Goal: Transaction & Acquisition: Purchase product/service

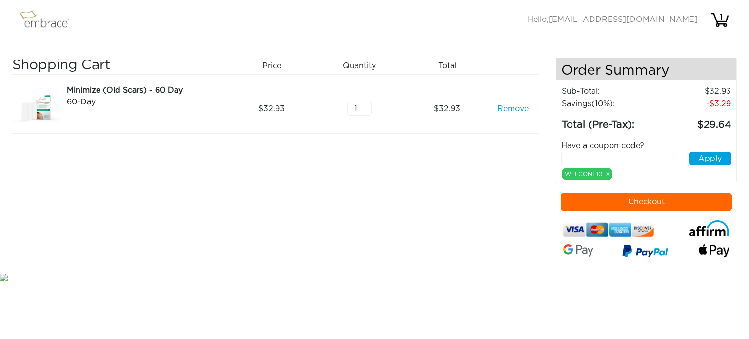
click at [629, 201] on button "Checkout" at bounding box center [646, 202] width 172 height 18
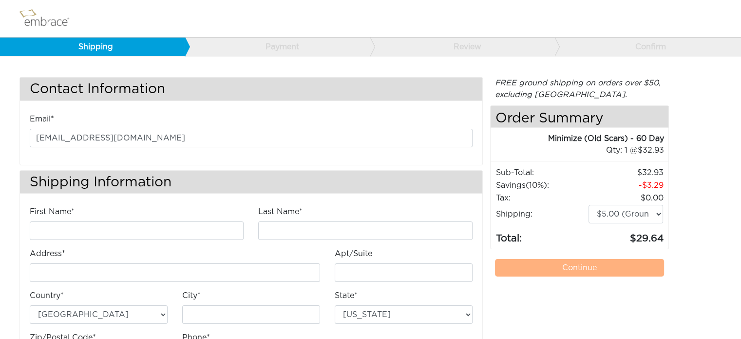
scroll to position [2, 0]
click at [653, 213] on select "$5.00 (Ground) $15.00 (Express Saver) $20.00 (Two Day) $30.00 (Overnight)" at bounding box center [626, 214] width 75 height 19
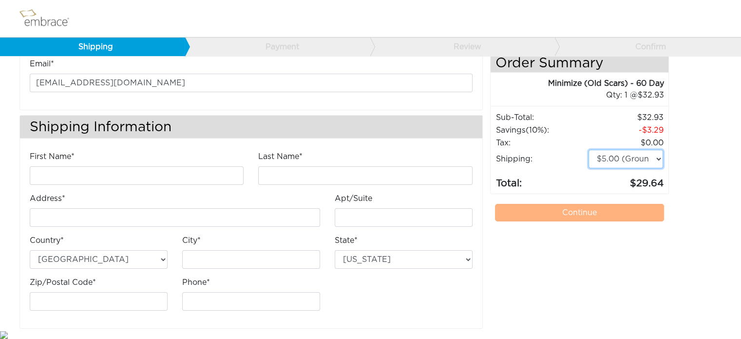
click at [652, 159] on select "$5.00 (Ground) $15.00 (Express Saver) $20.00 (Two Day) $30.00 (Overnight)" at bounding box center [626, 159] width 75 height 19
select select "2"
click at [589, 150] on select "$5.00 (Ground) $15.00 (Express Saver) $20.00 (Two Day) $30.00 (Overnight)" at bounding box center [626, 159] width 75 height 19
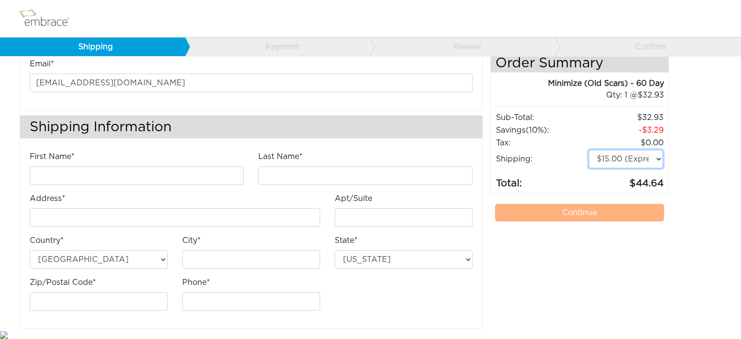
click at [659, 157] on select "$5.00 (Ground) $15.00 (Express Saver) $20.00 (Two Day) $30.00 (Overnight)" at bounding box center [626, 159] width 75 height 19
click at [657, 159] on select "$5.00 (Ground) $15.00 (Express Saver) $20.00 (Two Day) $30.00 (Overnight)" at bounding box center [626, 159] width 75 height 19
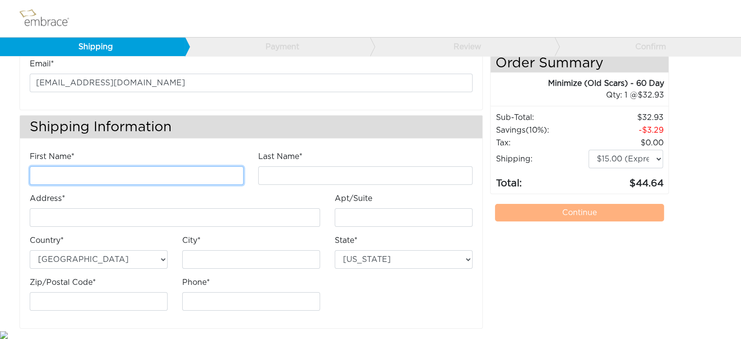
click at [101, 167] on input "First Name*" at bounding box center [137, 175] width 214 height 19
type input "[PERSON_NAME]"
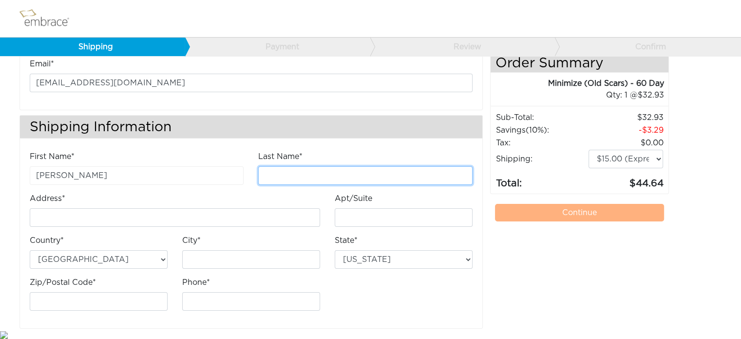
click at [338, 175] on input "Last Name*" at bounding box center [365, 175] width 214 height 19
type input "[PERSON_NAME]"
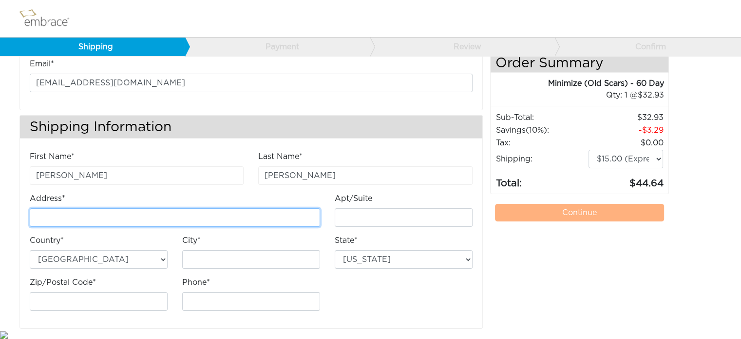
click at [288, 218] on input "Address*" at bounding box center [175, 217] width 290 height 19
type input "1641 3rd Ave"
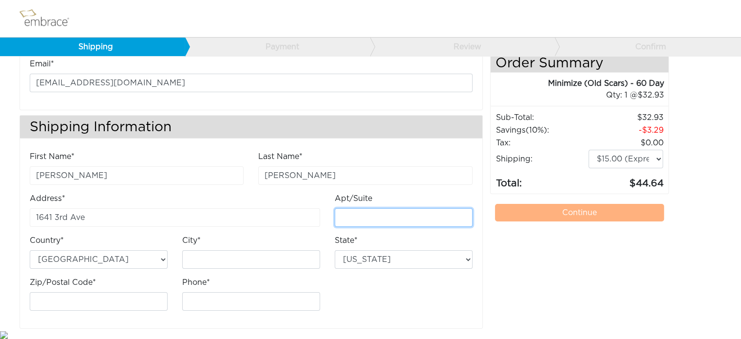
click at [366, 220] on input "Apt/Suite" at bounding box center [404, 217] width 138 height 19
type input "apt 8f"
click at [222, 245] on div "City*" at bounding box center [251, 251] width 138 height 34
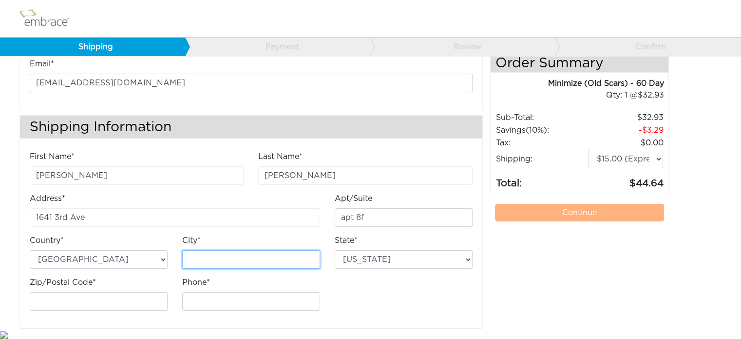
click at [224, 252] on input "City*" at bounding box center [251, 259] width 138 height 19
type input "[US_STATE]"
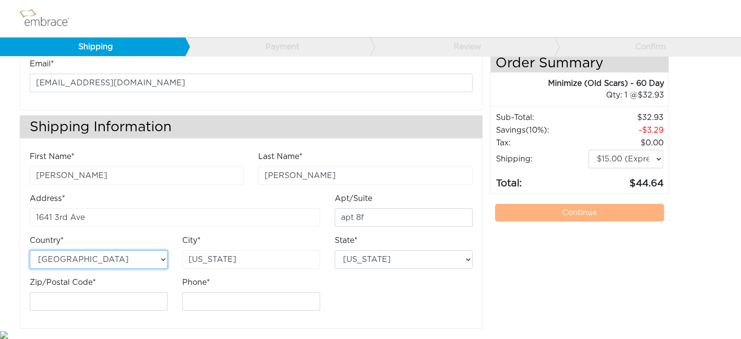
click at [125, 260] on select "[GEOGRAPHIC_DATA] [GEOGRAPHIC_DATA]" at bounding box center [99, 259] width 138 height 19
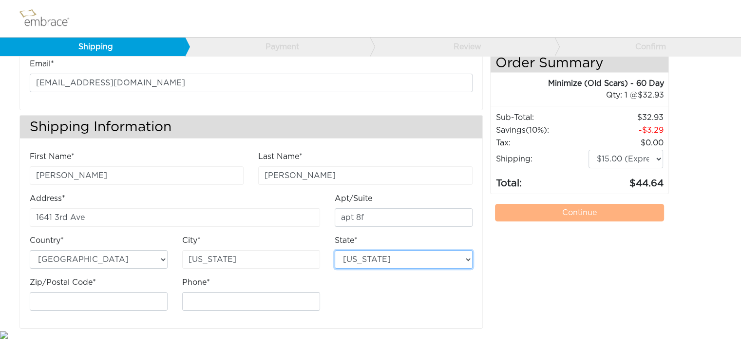
click at [384, 258] on select "[US_STATE] [US_STATE] [US_STATE] [US_STATE] [US_STATE] [US_STATE] [US_STATE] [U…" at bounding box center [404, 259] width 138 height 19
select select "NY"
click at [335, 250] on select "[US_STATE] [US_STATE] [US_STATE] [US_STATE] [US_STATE] [US_STATE] [US_STATE] [U…" at bounding box center [404, 259] width 138 height 19
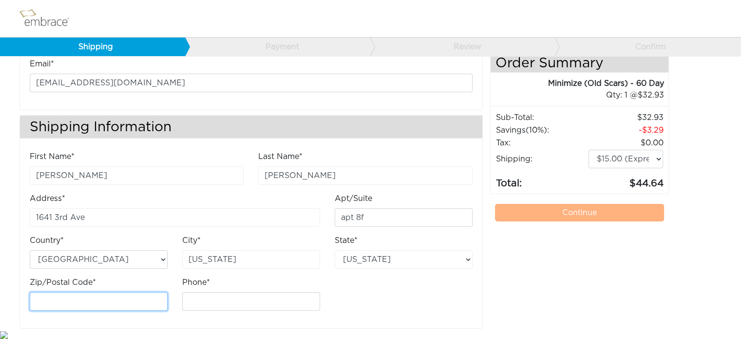
click at [115, 295] on input "Zip/Postal Code*" at bounding box center [99, 301] width 138 height 19
type input "10128"
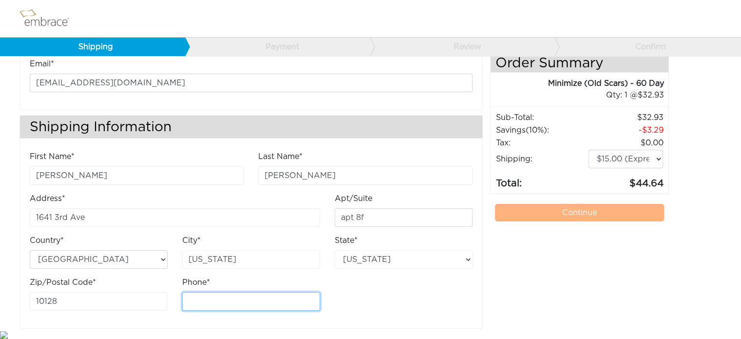
click at [216, 306] on input "Phone*" at bounding box center [251, 301] width 138 height 19
click at [628, 156] on select "$5.00 (Ground) $15.00 (Express Saver) $20.00 (Two Day) $30.00 (Overnight)" at bounding box center [626, 159] width 75 height 19
click at [642, 155] on select "$5.00 (Ground) $15.00 (Express Saver) $20.00 (Two Day) $30.00 (Overnight)" at bounding box center [626, 159] width 75 height 19
click at [632, 157] on select "$5.00 (Ground) $15.00 (Express Saver) $20.00 (Two Day) $30.00 (Overnight)" at bounding box center [626, 159] width 75 height 19
